Goal: Information Seeking & Learning: Learn about a topic

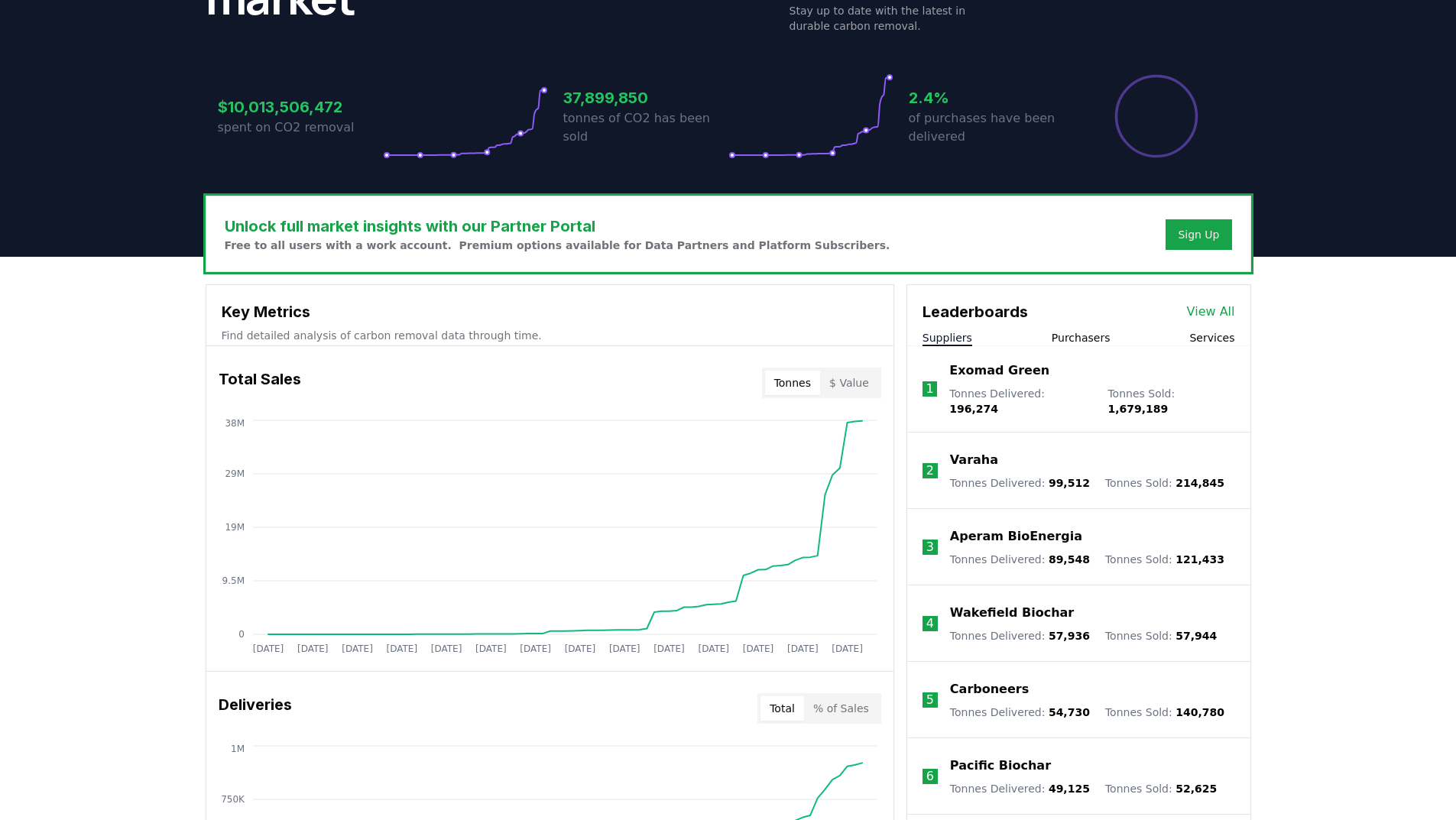
scroll to position [458, 0]
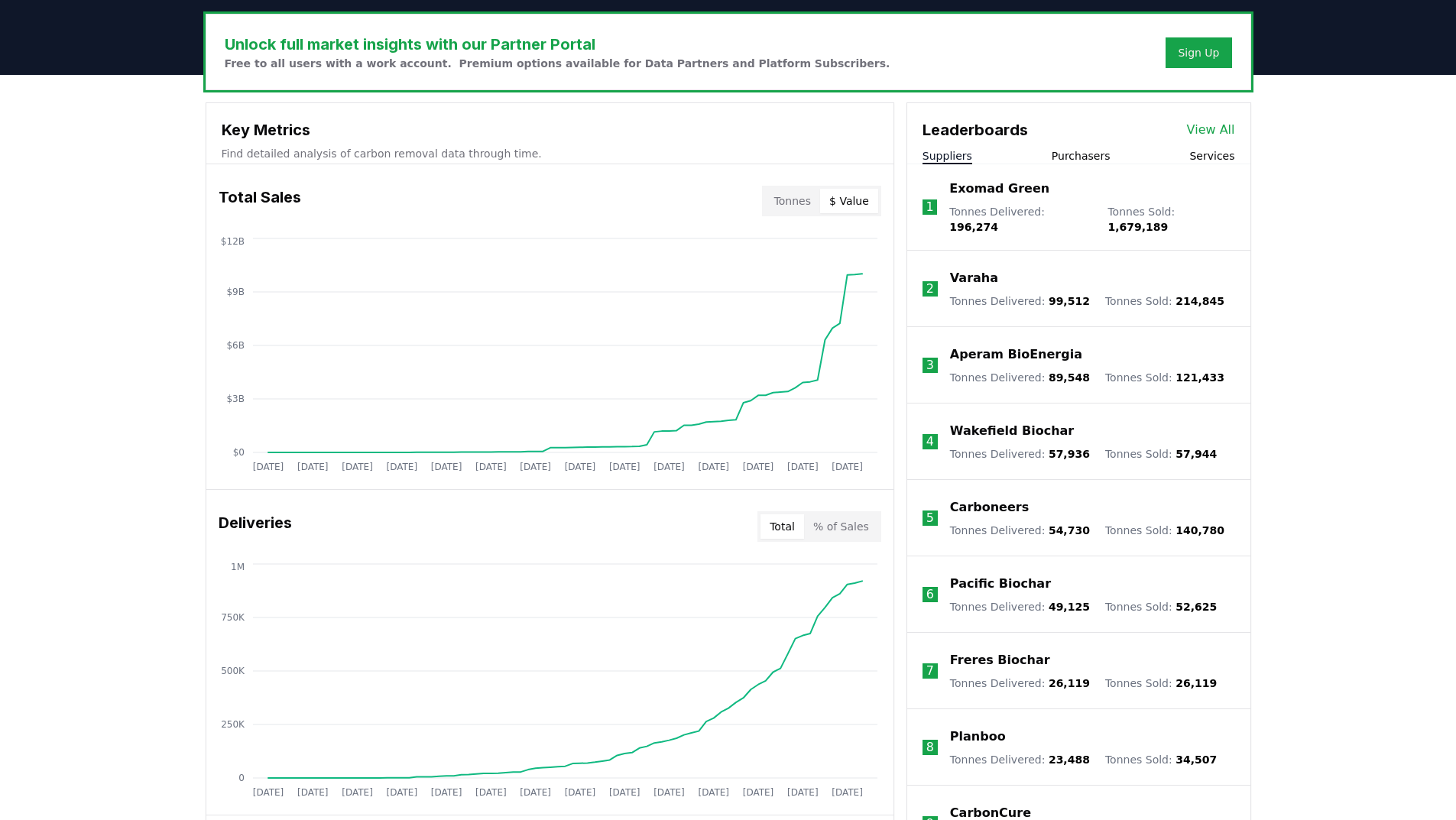
click at [863, 212] on button "$ Value" at bounding box center [848, 201] width 58 height 24
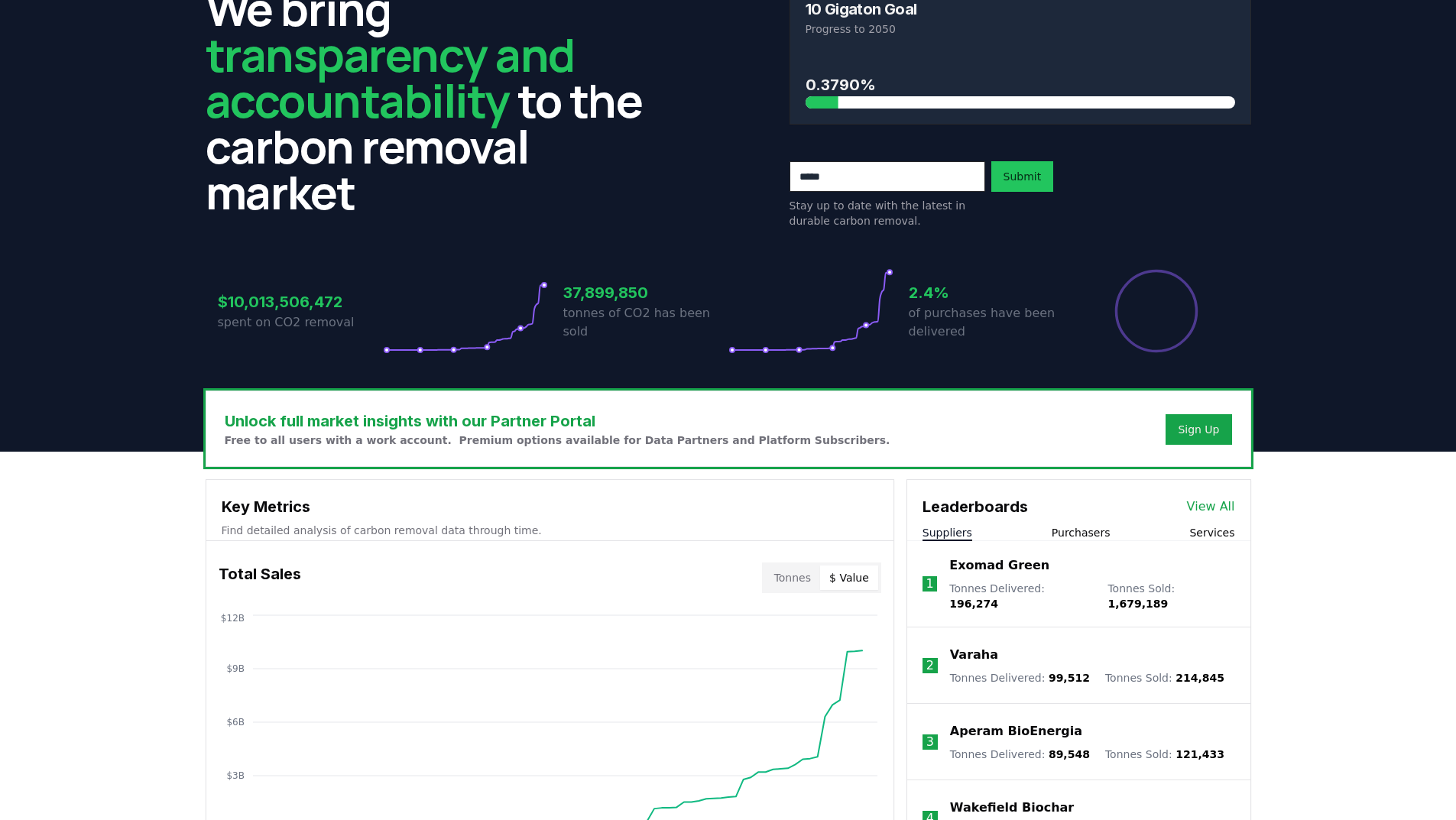
scroll to position [0, 0]
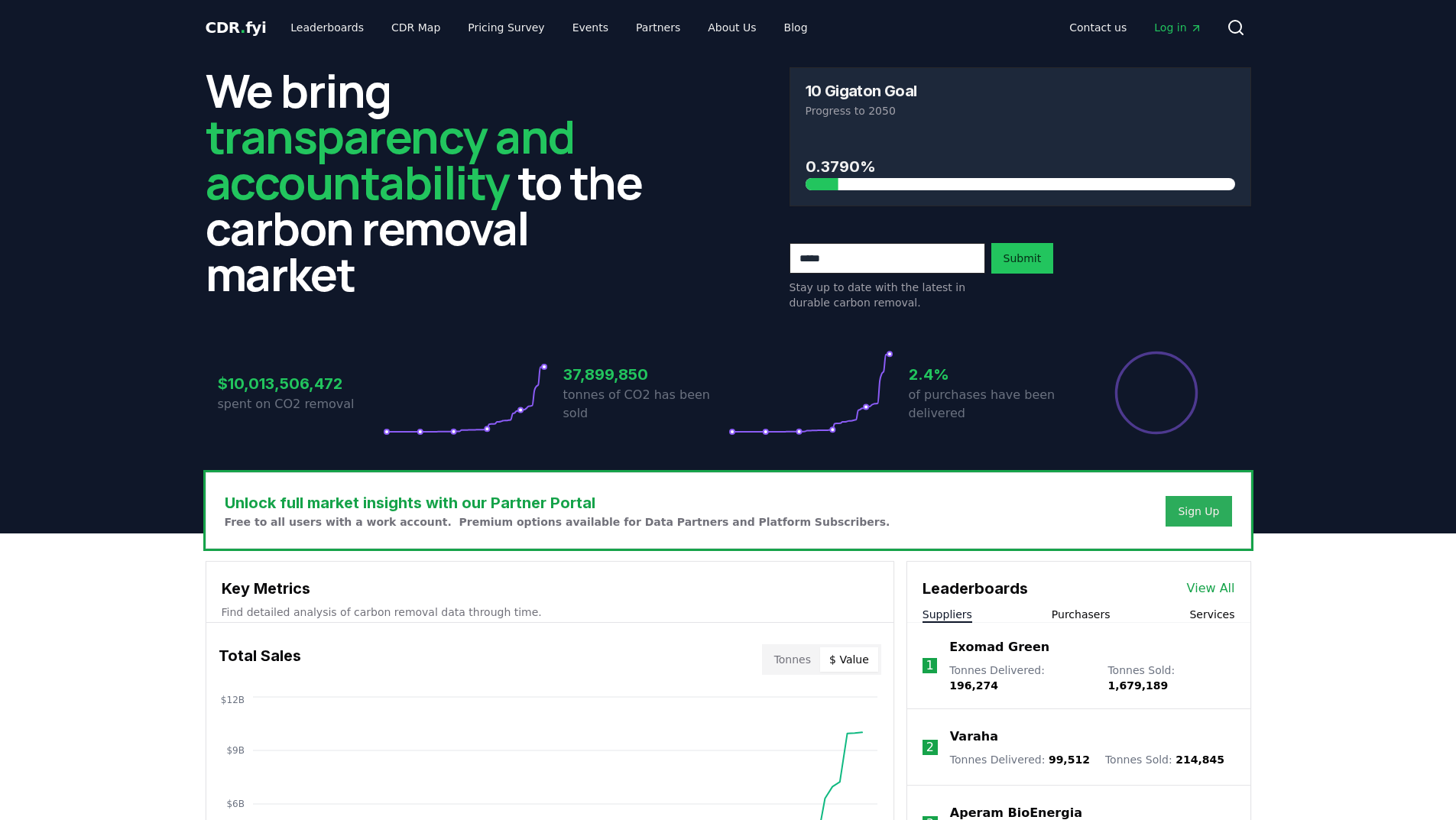
click at [1213, 511] on div "Sign Up" at bounding box center [1198, 511] width 41 height 15
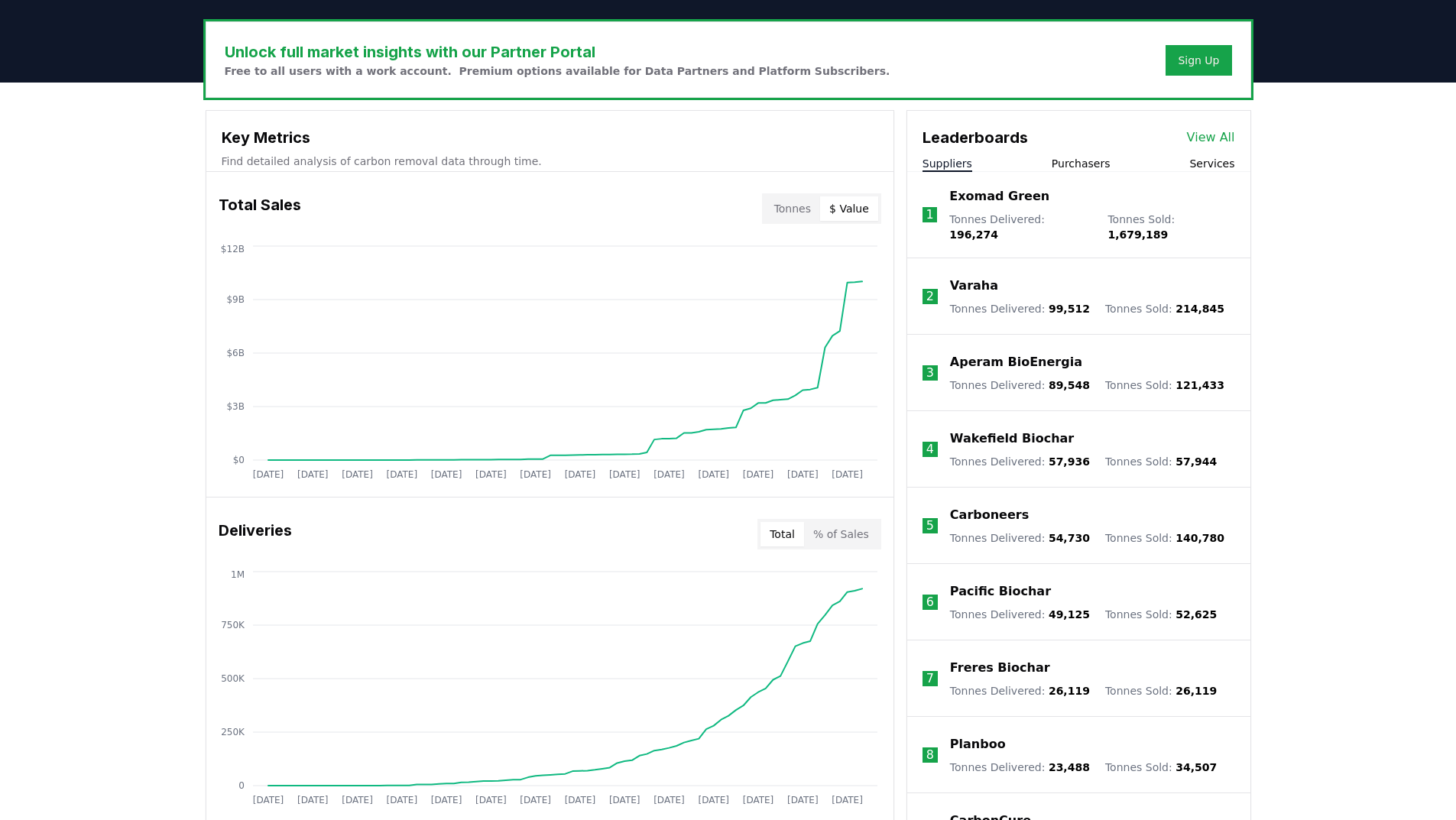
scroll to position [458, 0]
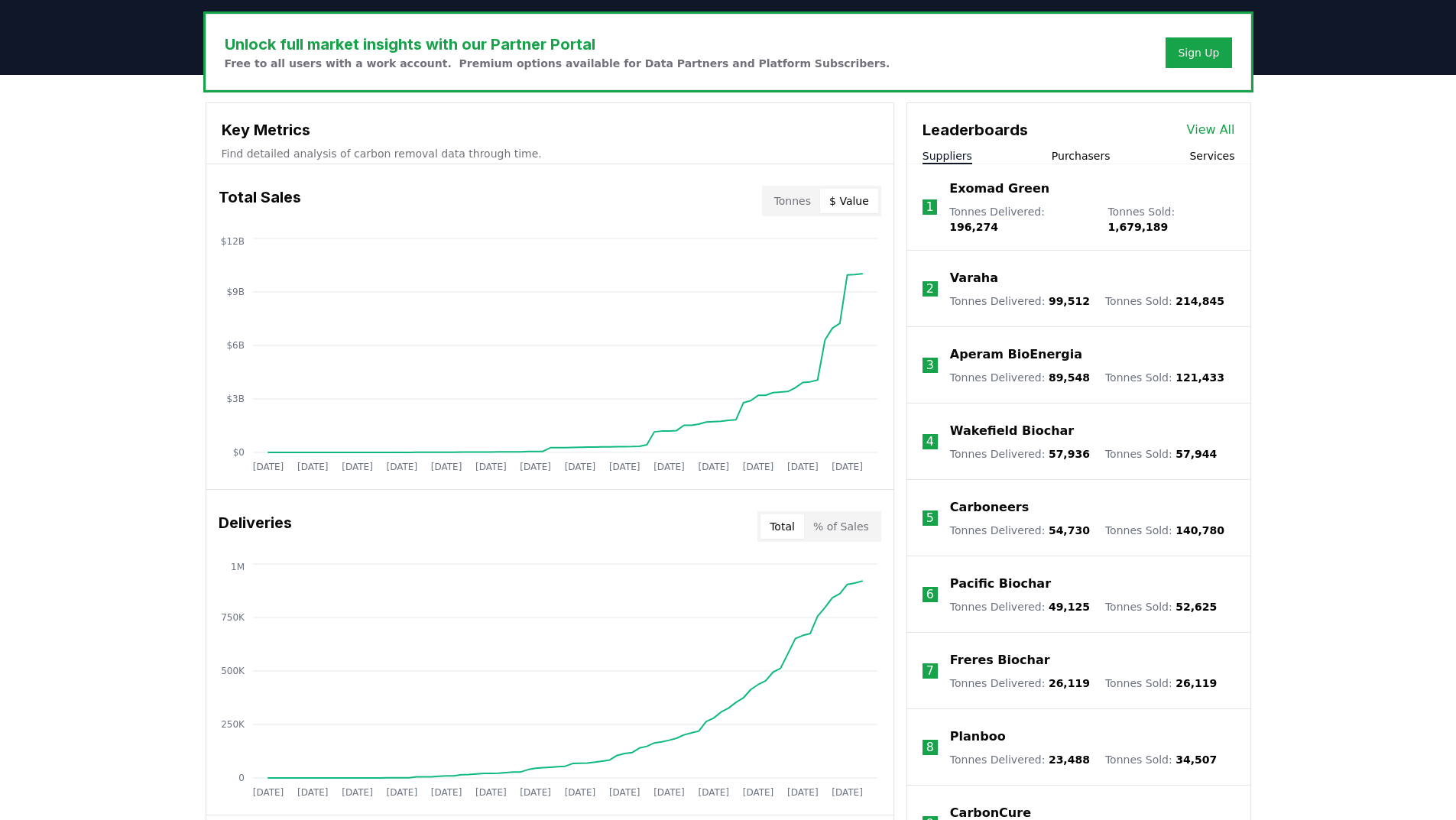
click at [796, 202] on button "Tonnes" at bounding box center [792, 201] width 55 height 24
click at [839, 536] on button "% of Sales" at bounding box center [841, 526] width 74 height 24
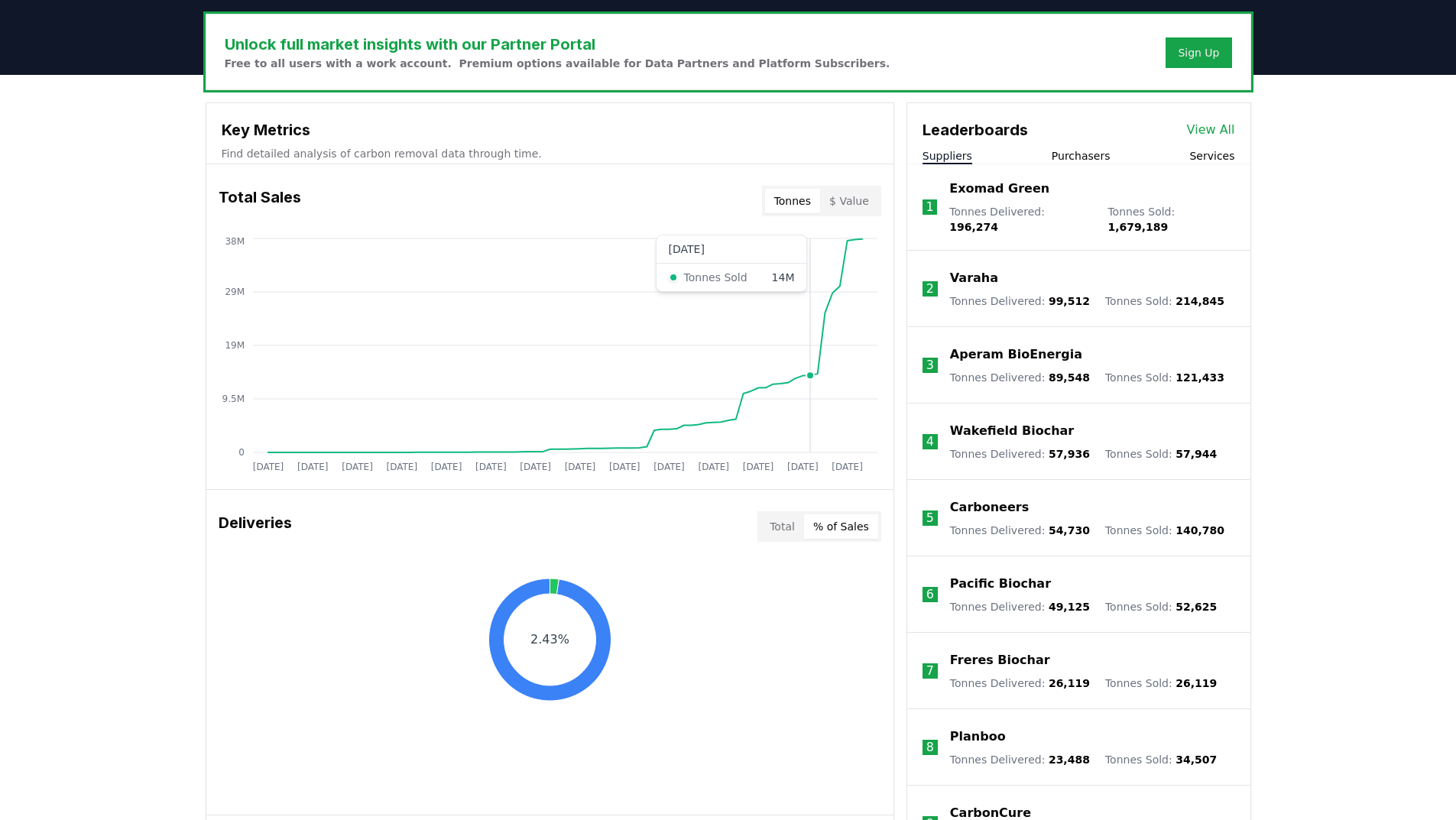
scroll to position [688, 0]
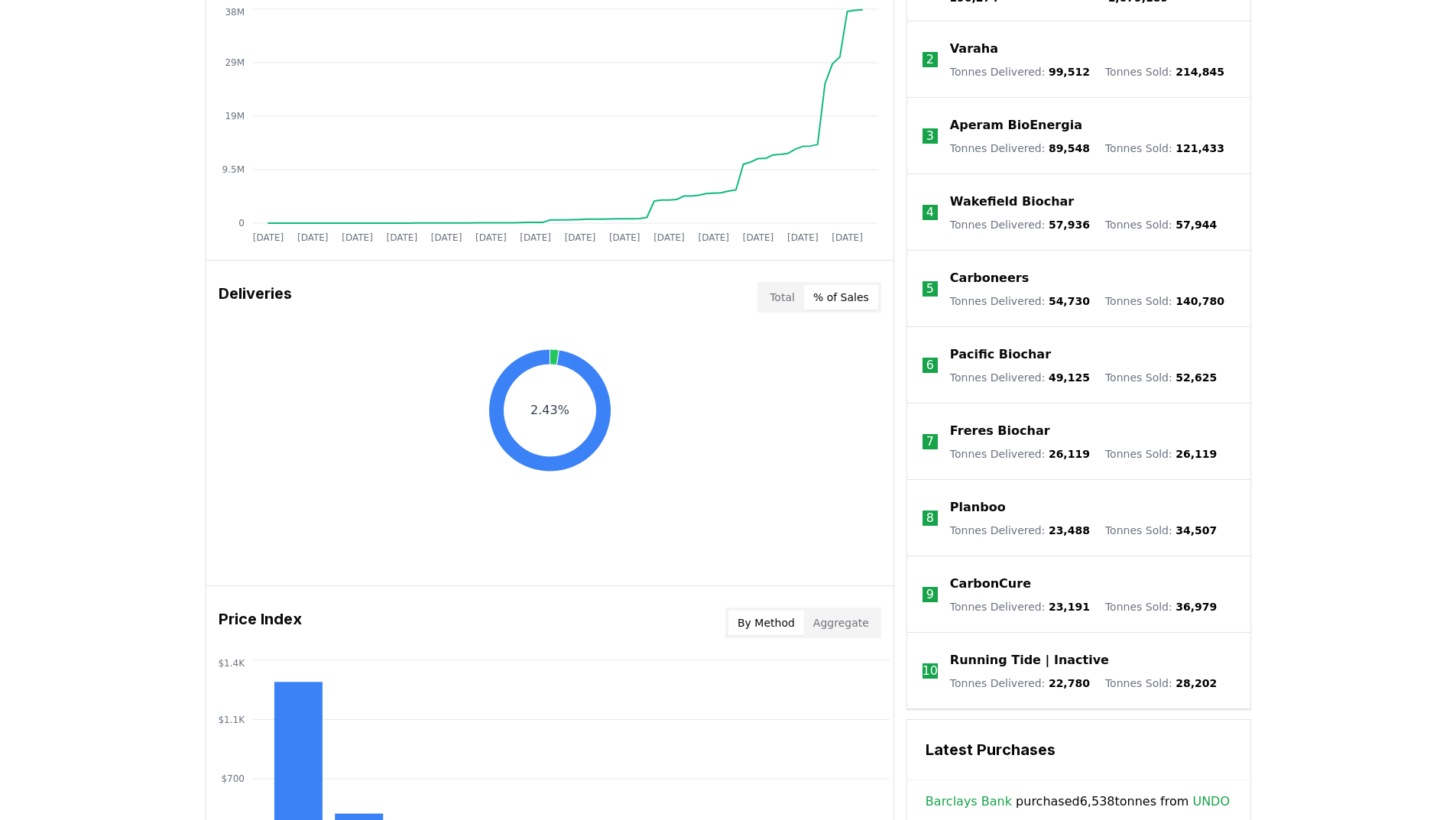
click at [782, 295] on button "Total" at bounding box center [782, 297] width 44 height 24
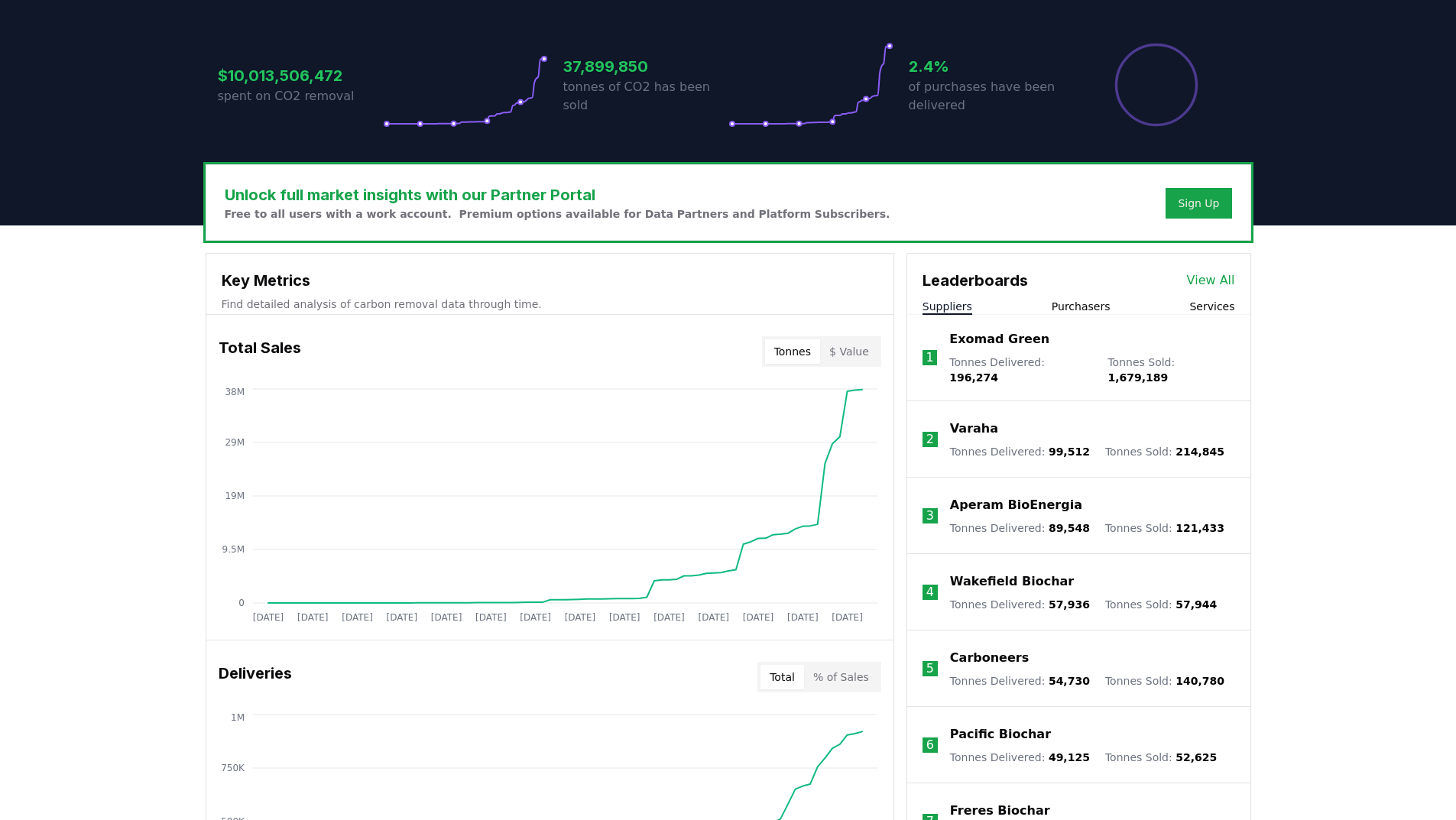
scroll to position [306, 0]
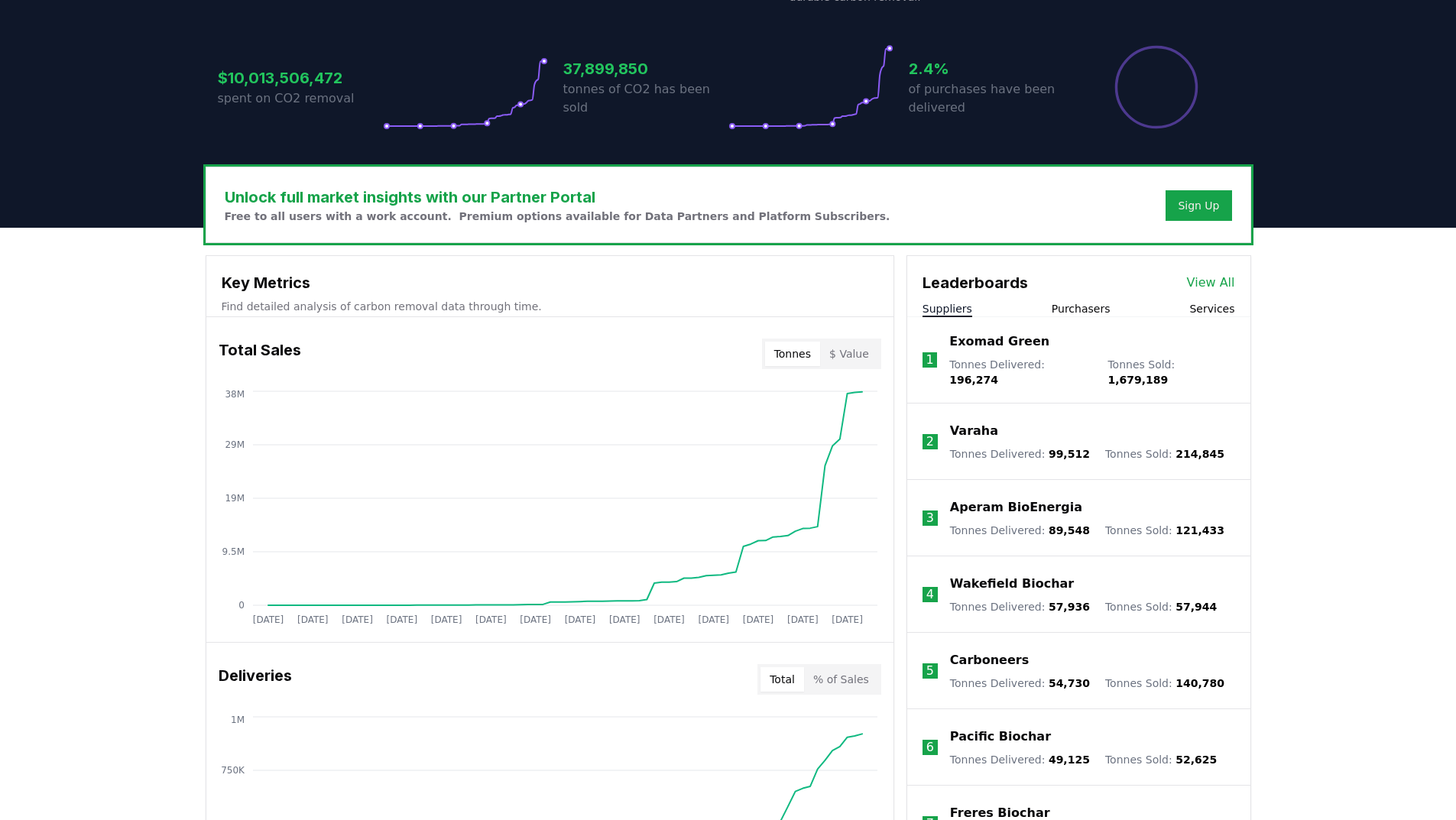
click at [848, 356] on button "$ Value" at bounding box center [848, 354] width 58 height 24
click at [794, 355] on button "Tonnes" at bounding box center [792, 354] width 55 height 24
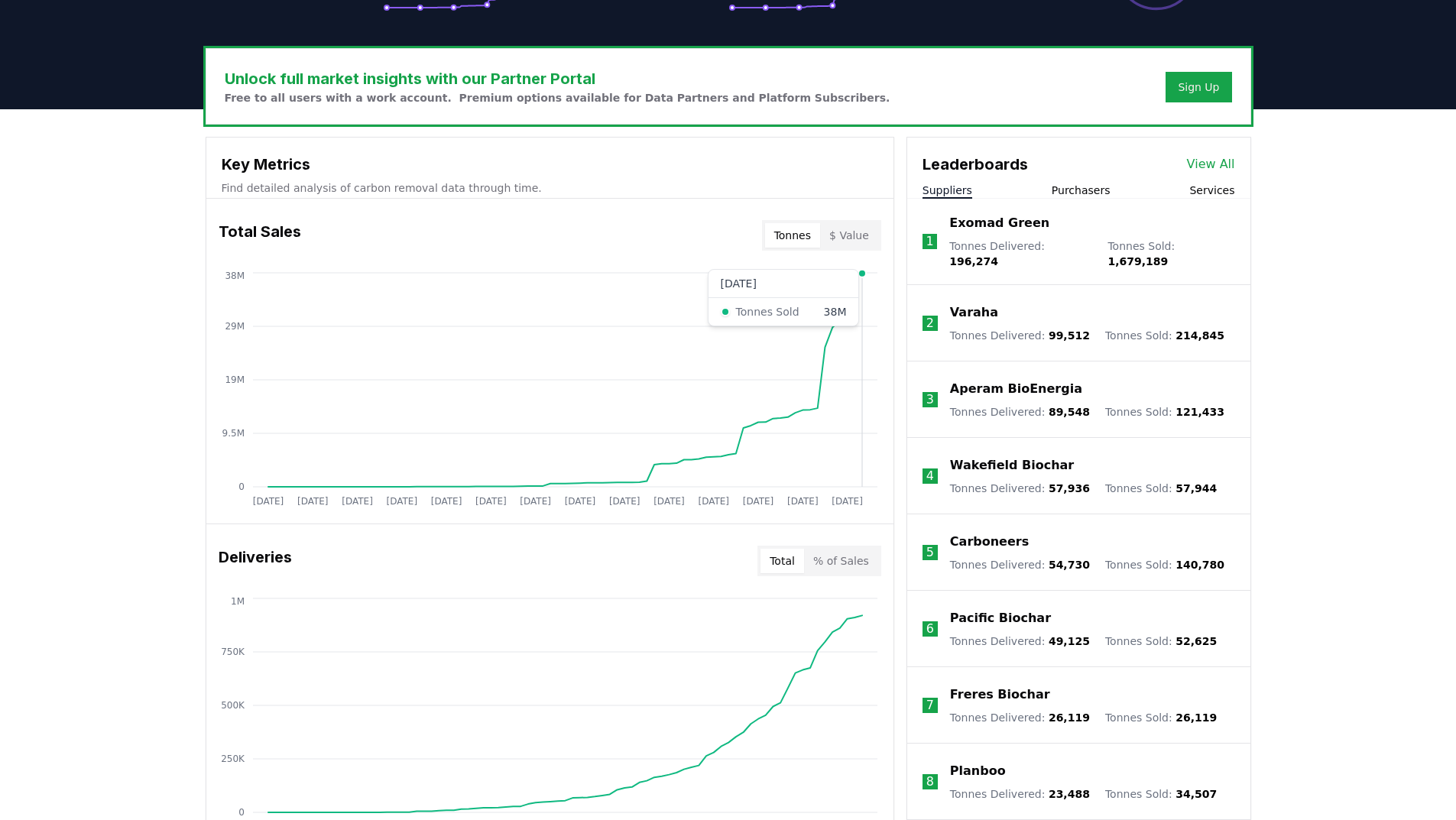
scroll to position [611, 0]
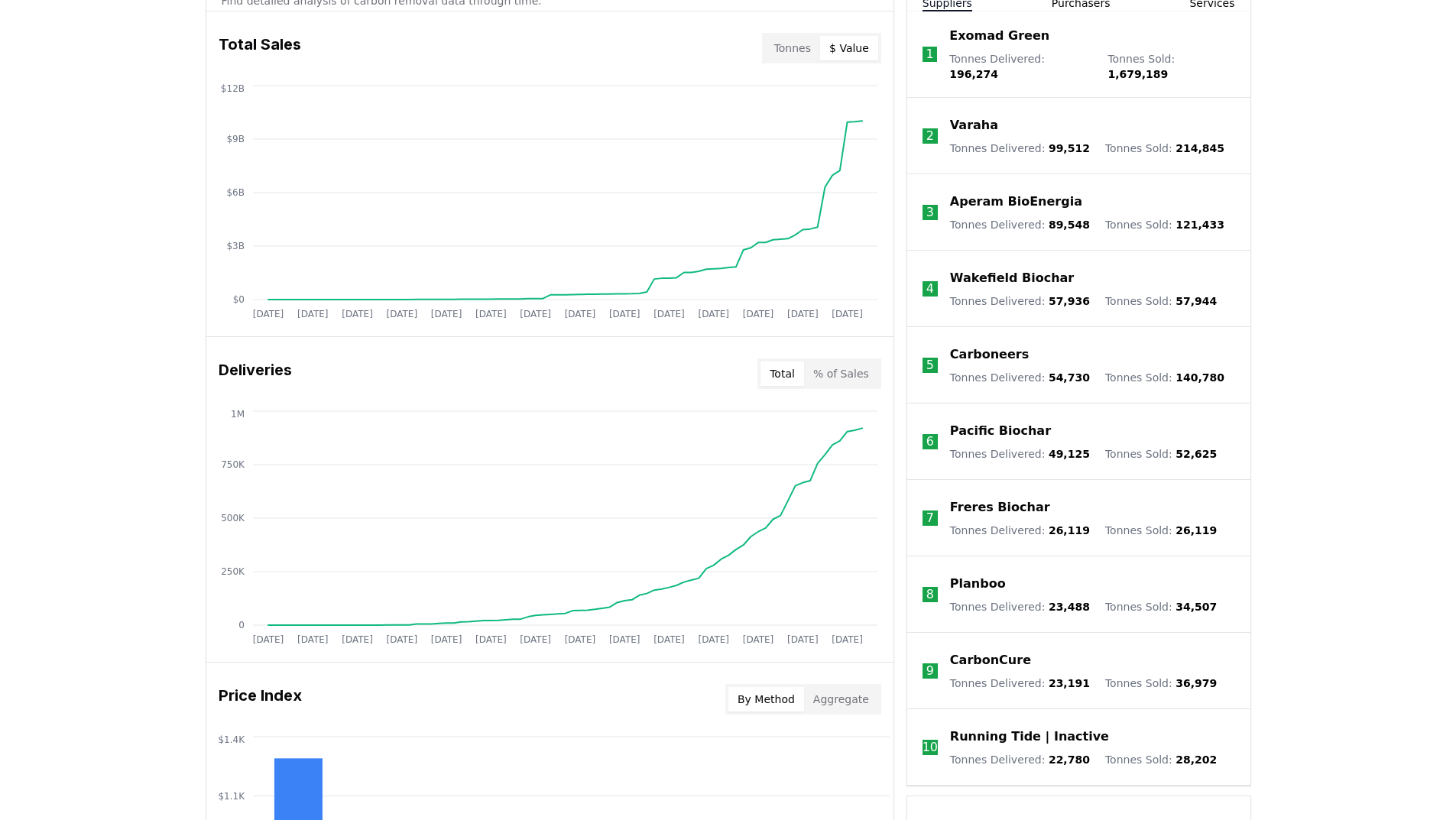
click at [858, 46] on button "$ Value" at bounding box center [848, 47] width 58 height 24
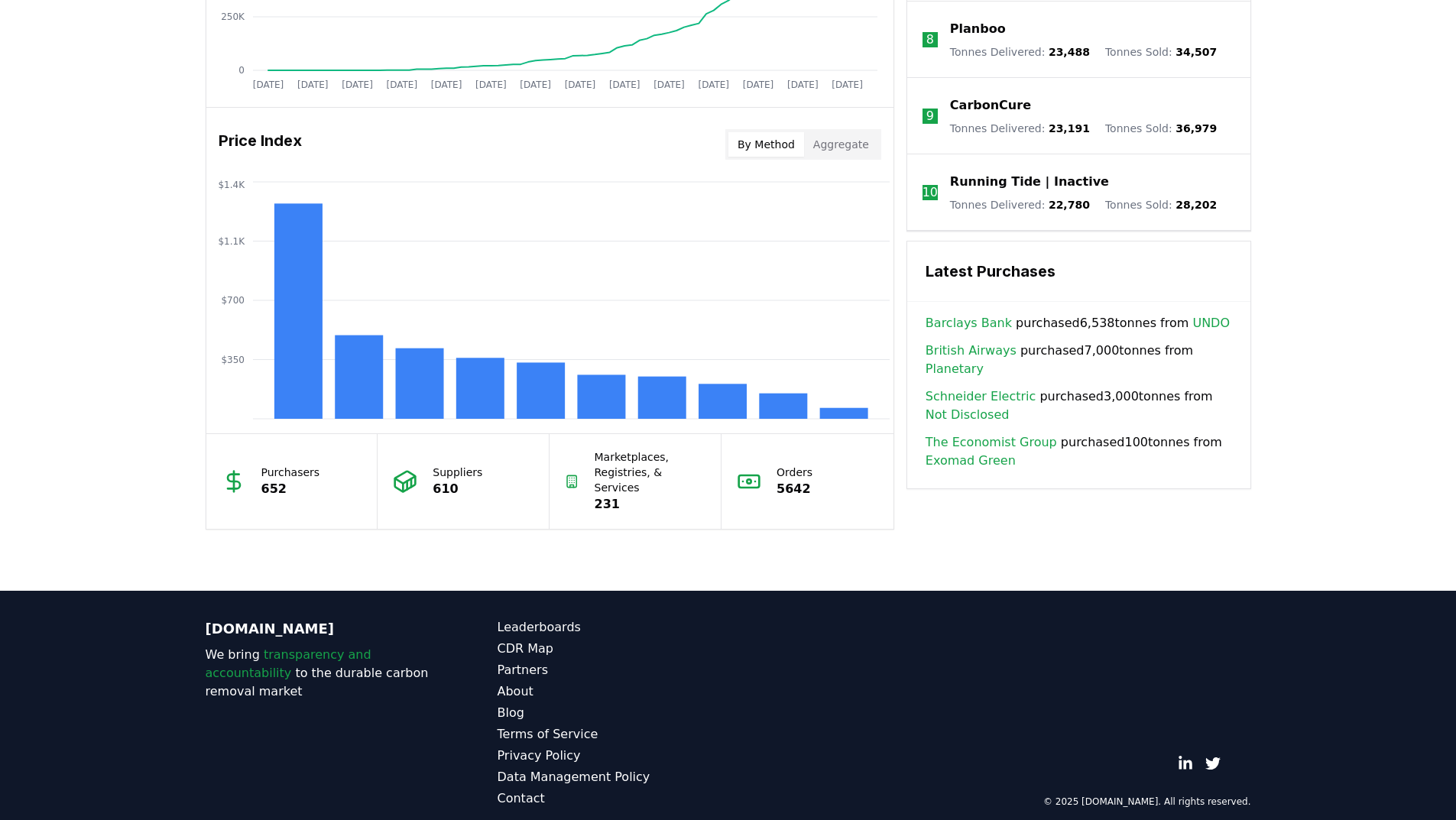
scroll to position [937, 0]
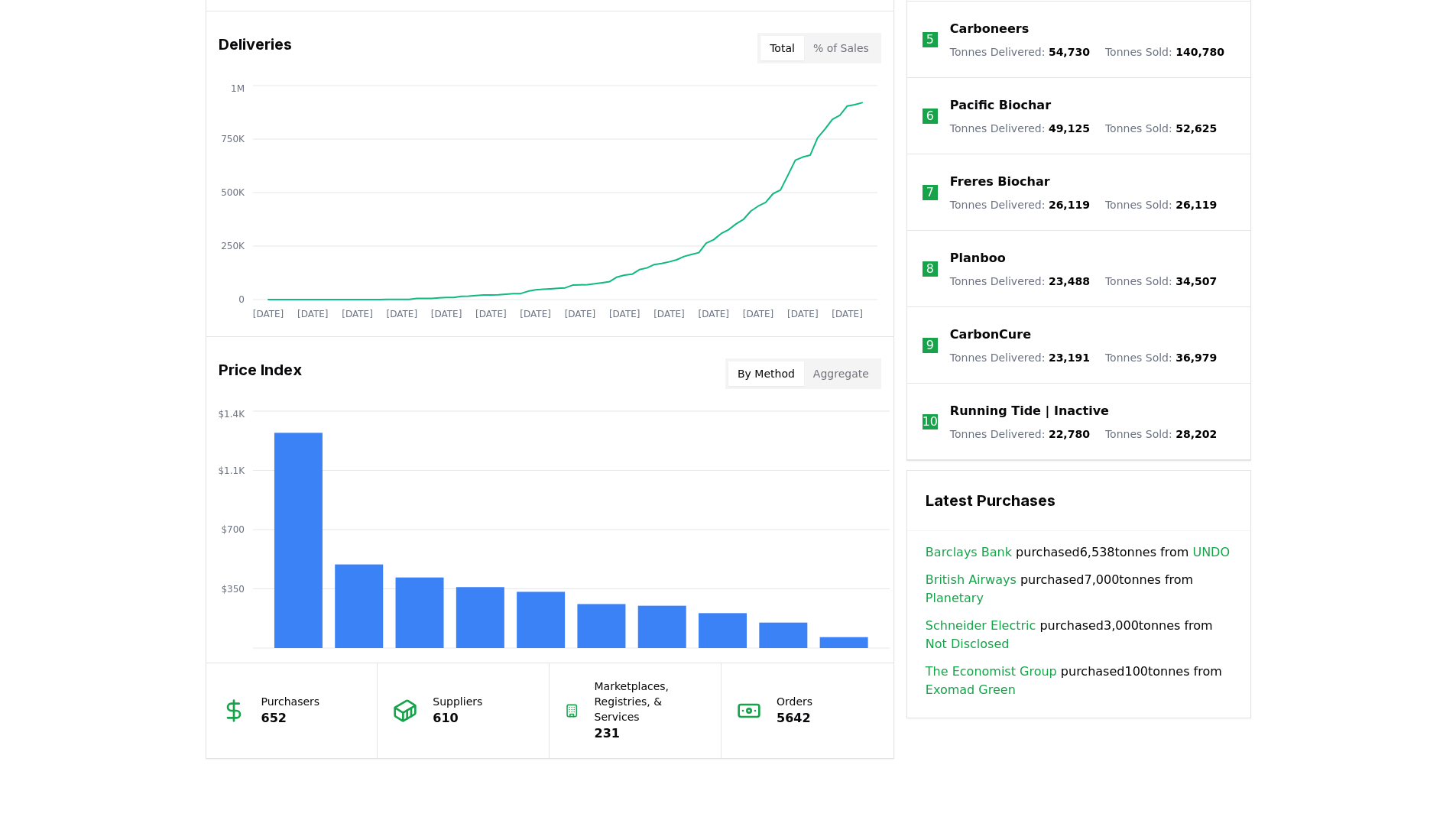
click at [856, 385] on button "Aggregate" at bounding box center [841, 373] width 74 height 24
click at [769, 381] on button "By Method" at bounding box center [766, 373] width 76 height 24
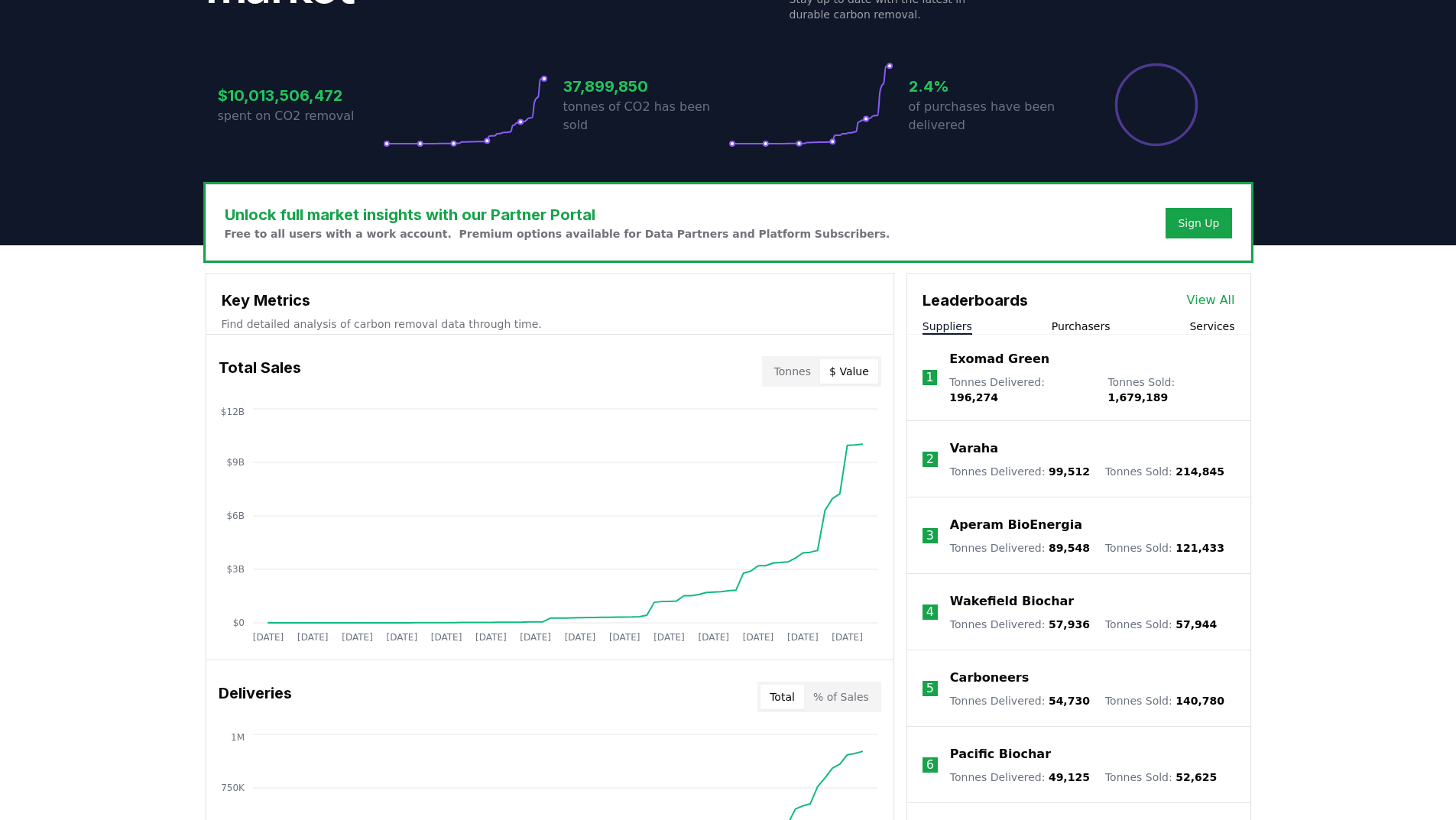
scroll to position [306, 0]
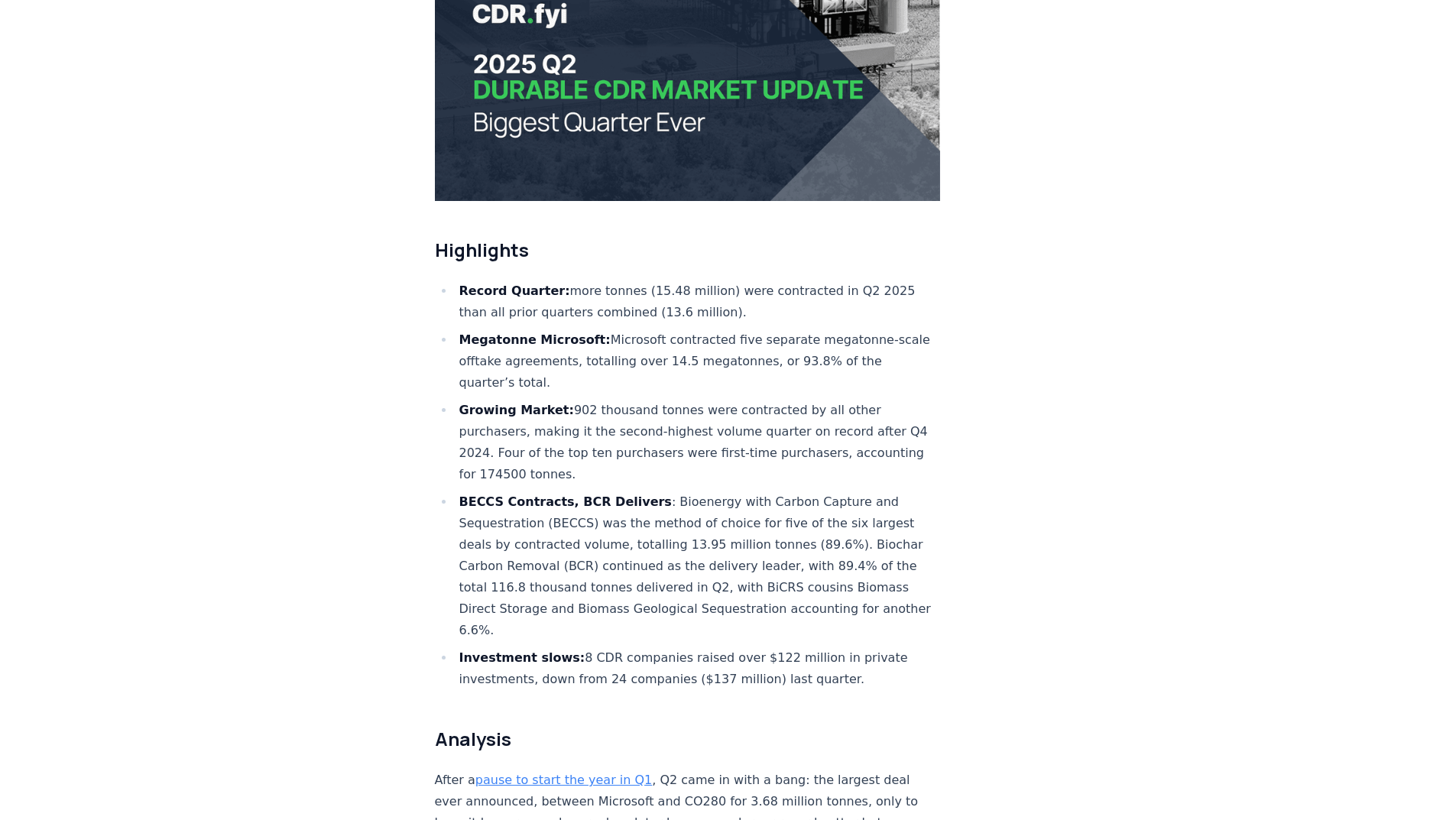
scroll to position [382, 0]
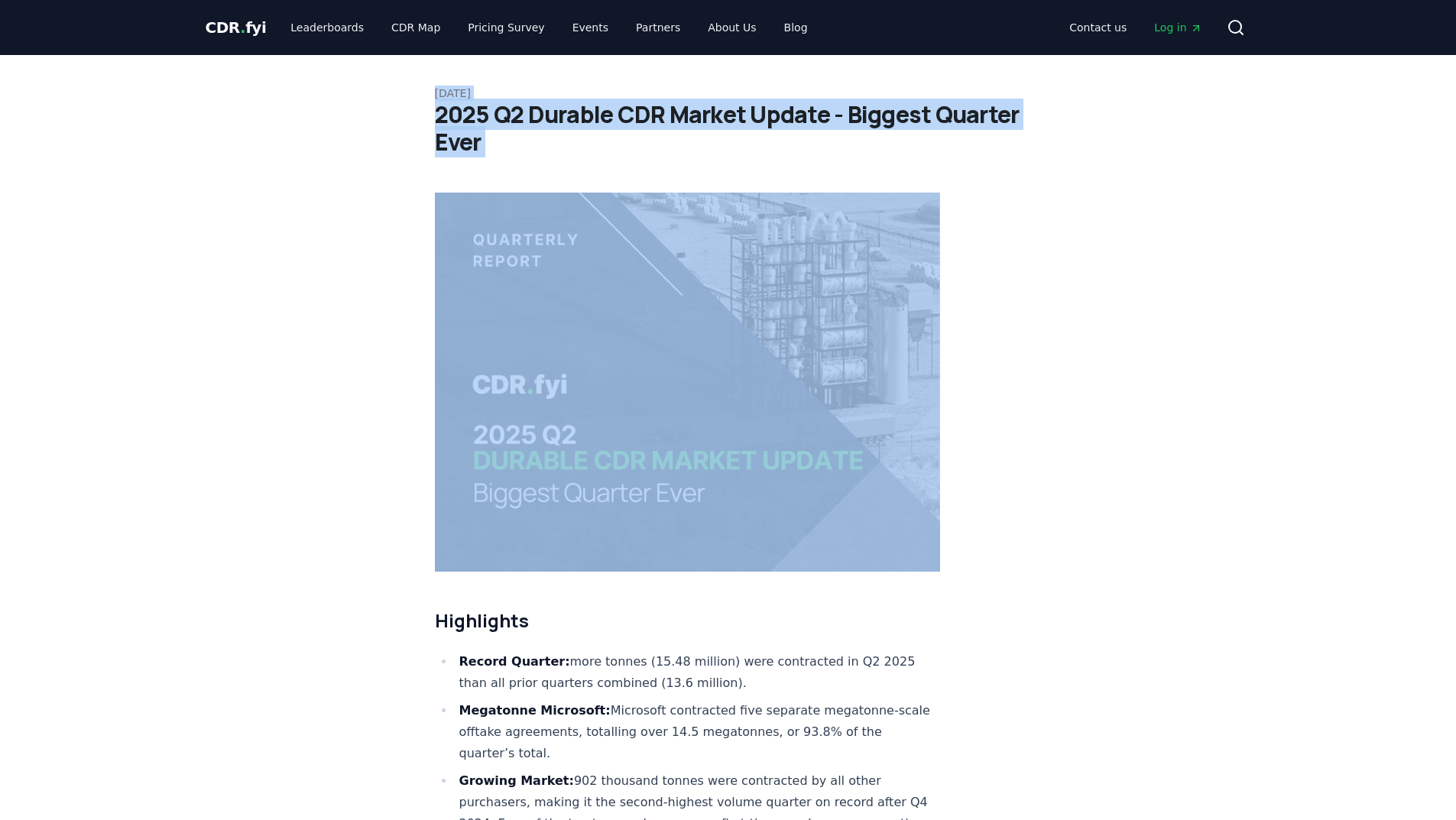
drag, startPoint x: 417, startPoint y: 90, endPoint x: 592, endPoint y: 211, distance: 212.8
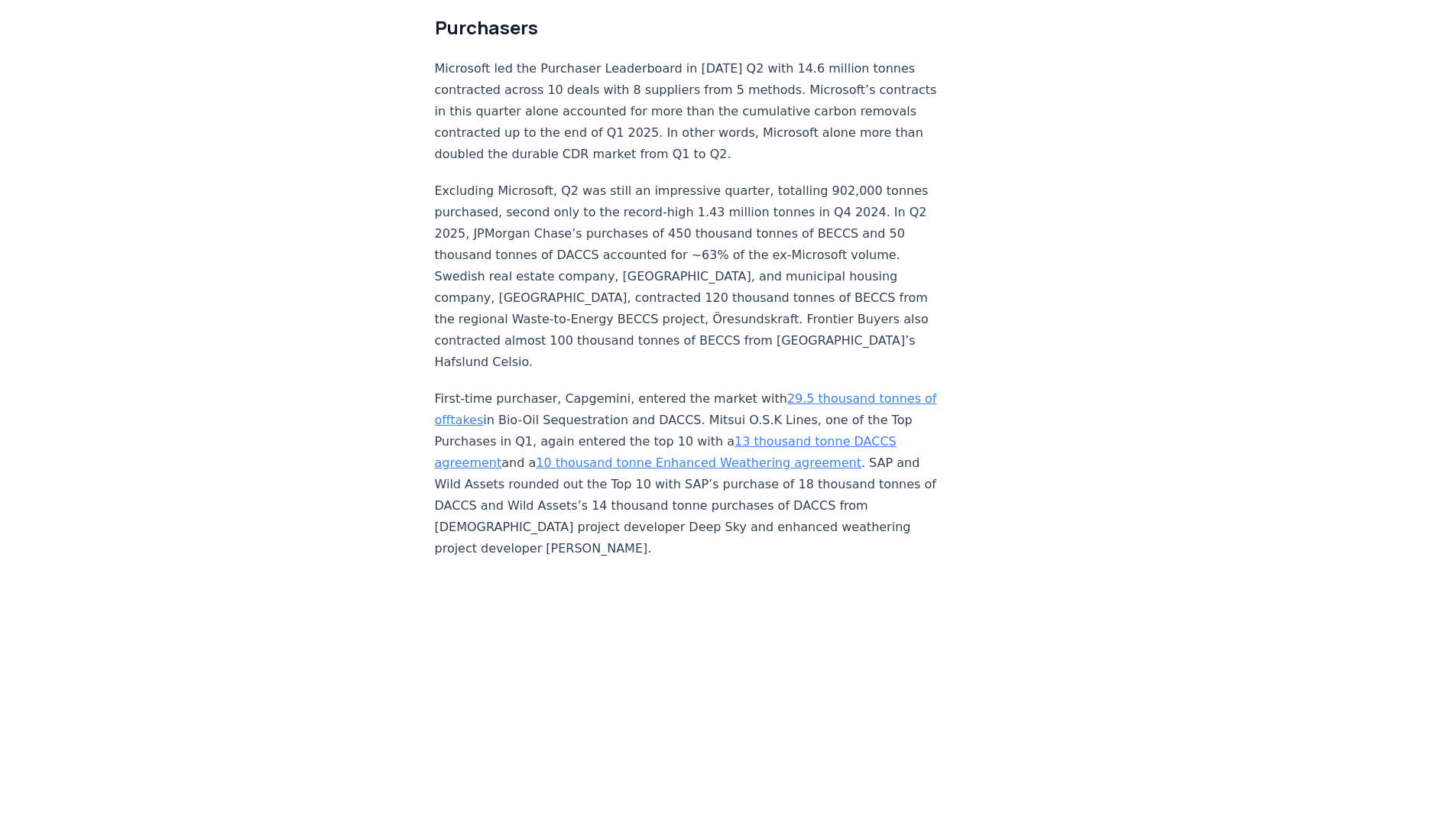
scroll to position [4588, 0]
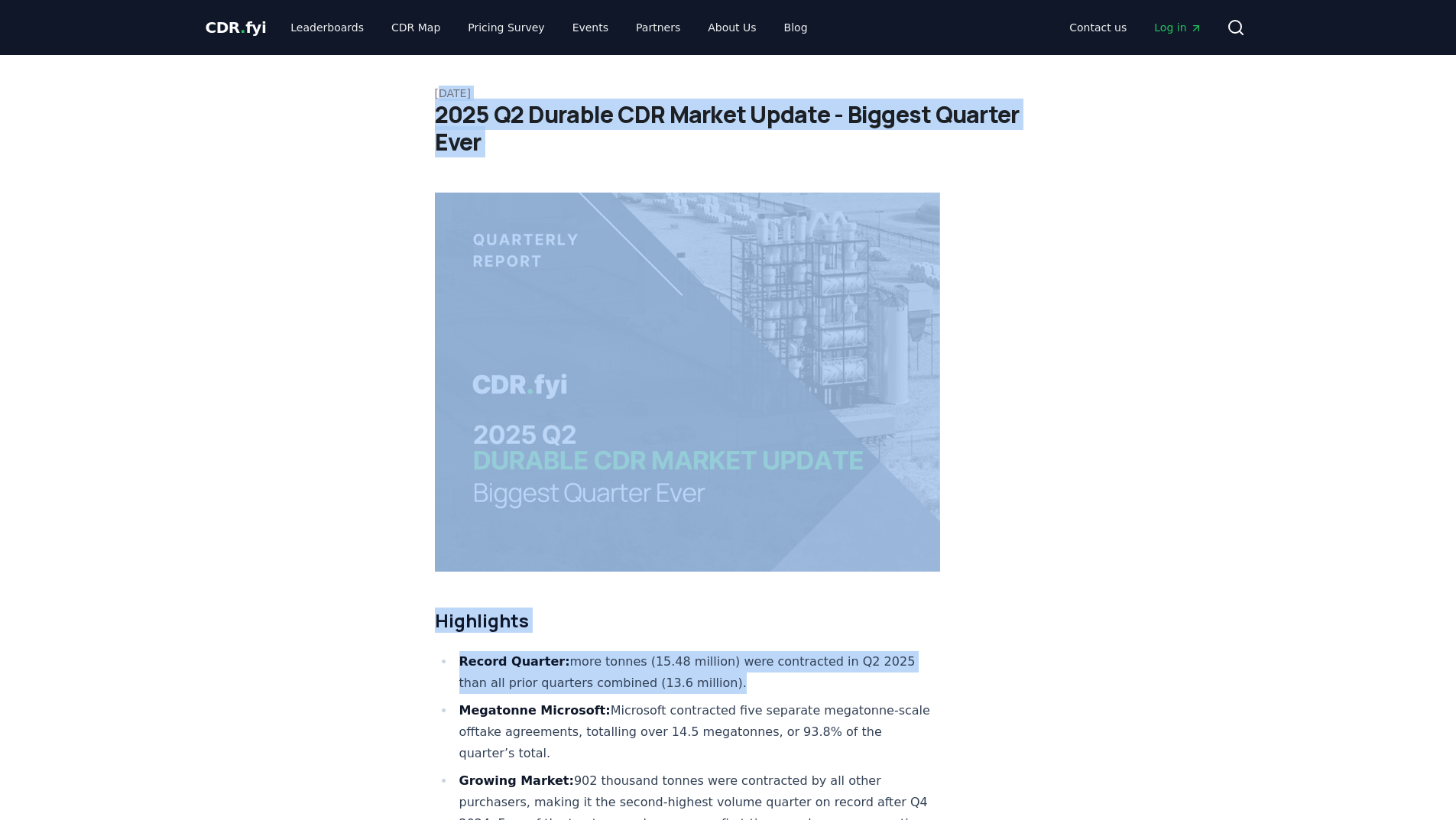
drag, startPoint x: 439, startPoint y: 93, endPoint x: 725, endPoint y: 631, distance: 609.3
click at [725, 652] on li "Record Quarter: more tonnes (15.48 million) were contracted in Q2 2025 than all…" at bounding box center [697, 673] width 486 height 43
